Goal: Find specific page/section: Find specific page/section

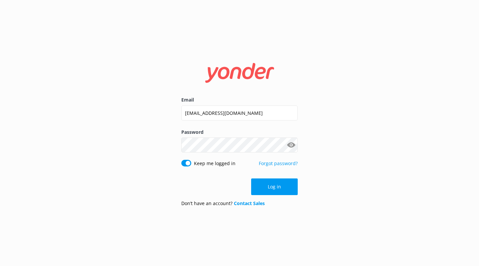
click button "Log in" at bounding box center [274, 186] width 47 height 17
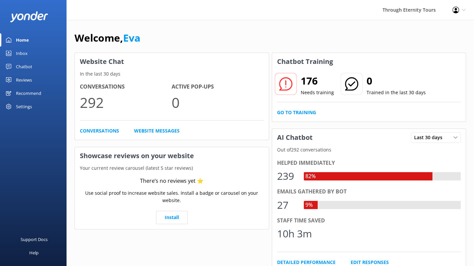
click at [24, 49] on div "Inbox" at bounding box center [22, 53] width 12 height 13
